Goal: Subscribe to service/newsletter

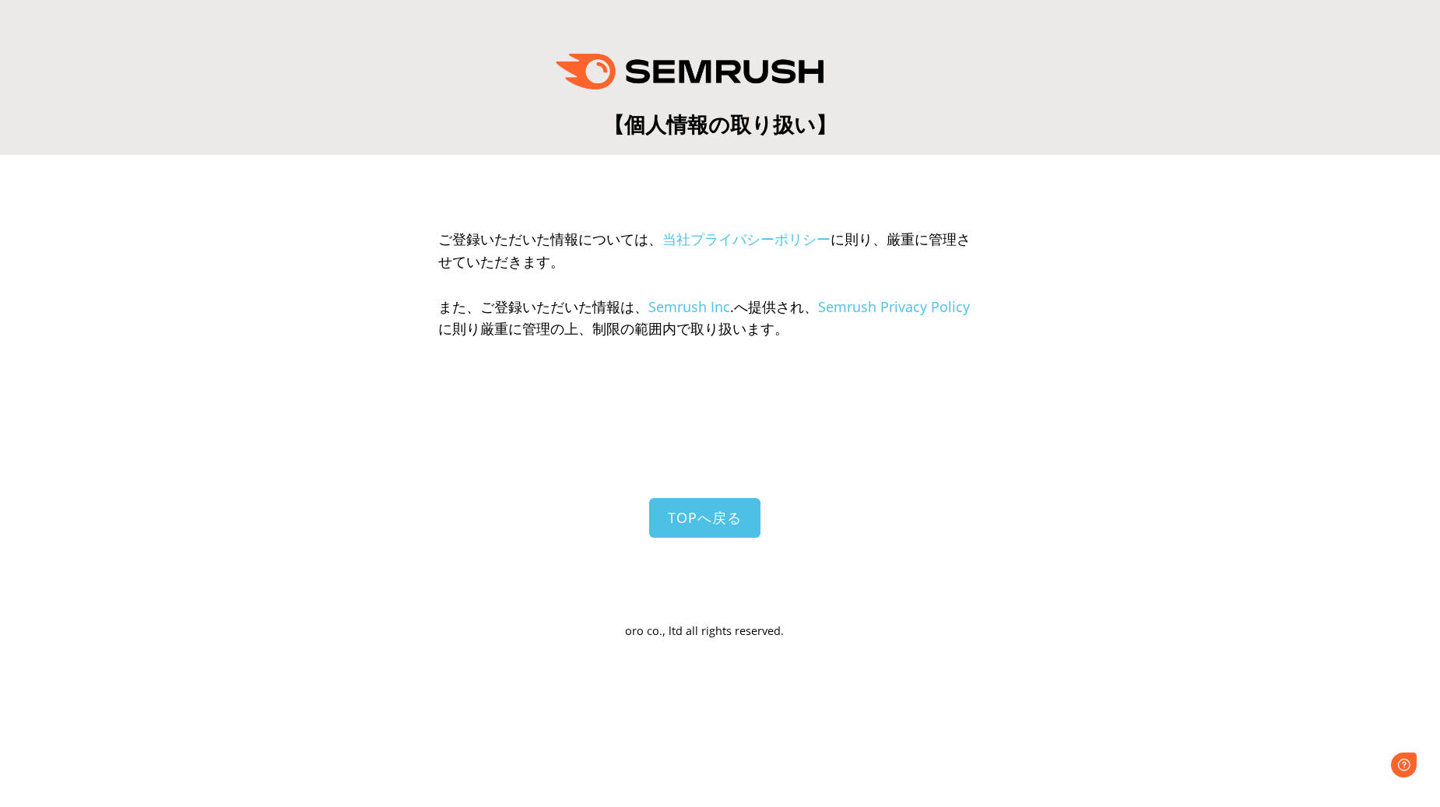
click at [923, 185] on section "ご登録いただいた情報については、 当社プライバシーポリシー に則り、厳重に管理させていただきます。 また、ご登録いただいた情報は、 Semrush Inc .…" at bounding box center [720, 412] width 1440 height 514
click at [447, 192] on section "ご登録いただいた情報については、 当社プライバシーポリシー に則り、厳重に管理させていただきます。 また、ご登録いただいた情報は、 Semrush Inc .…" at bounding box center [720, 412] width 1440 height 514
